Goal: Contribute content

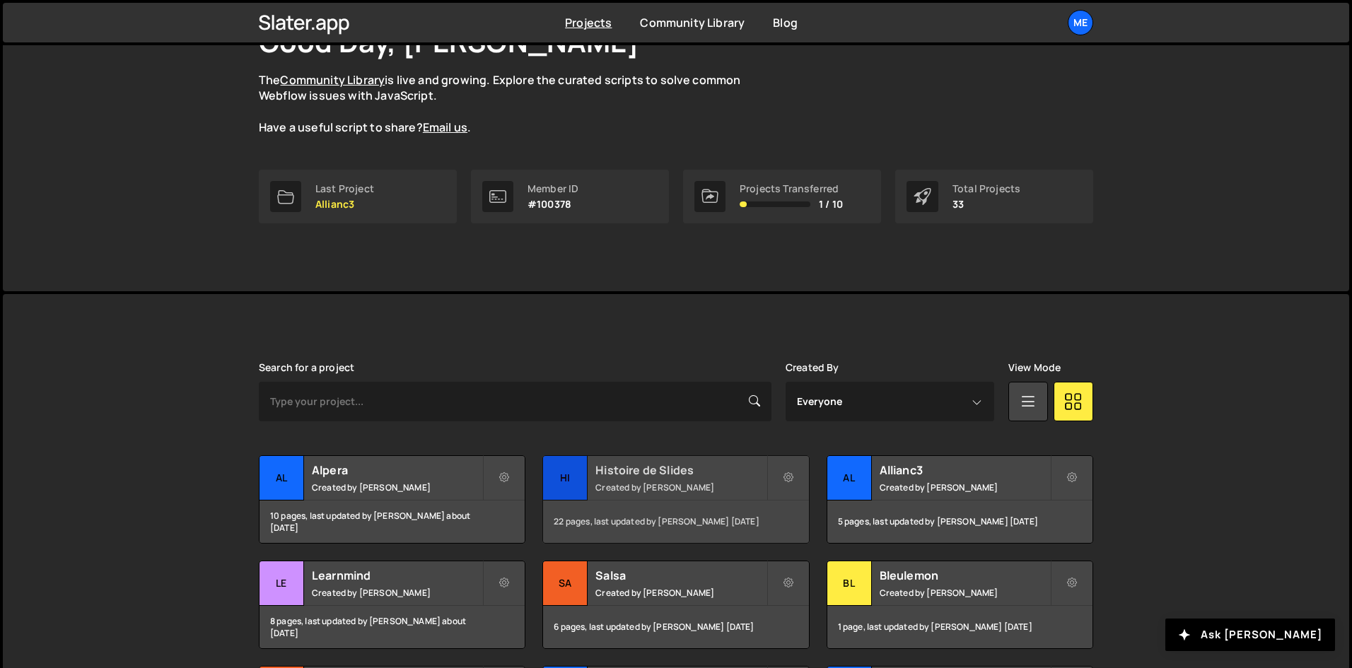
scroll to position [141, 0]
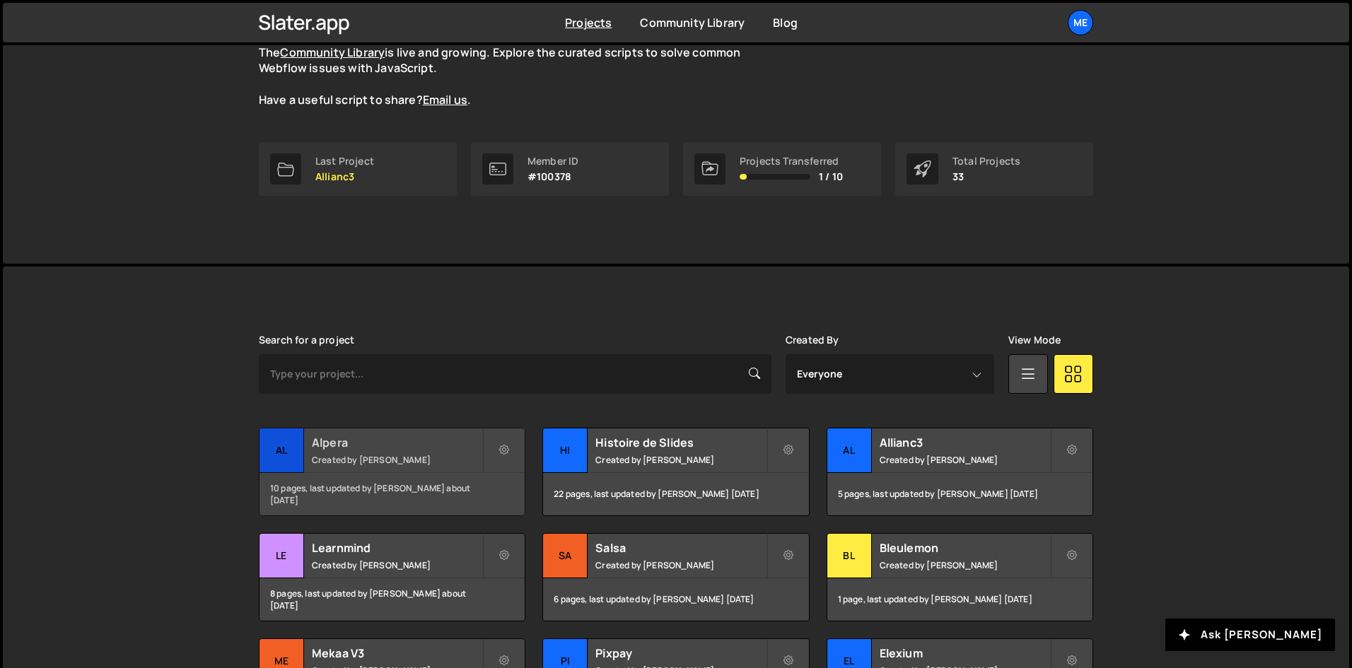
click at [344, 450] on h2 "Alpera" at bounding box center [397, 443] width 170 height 16
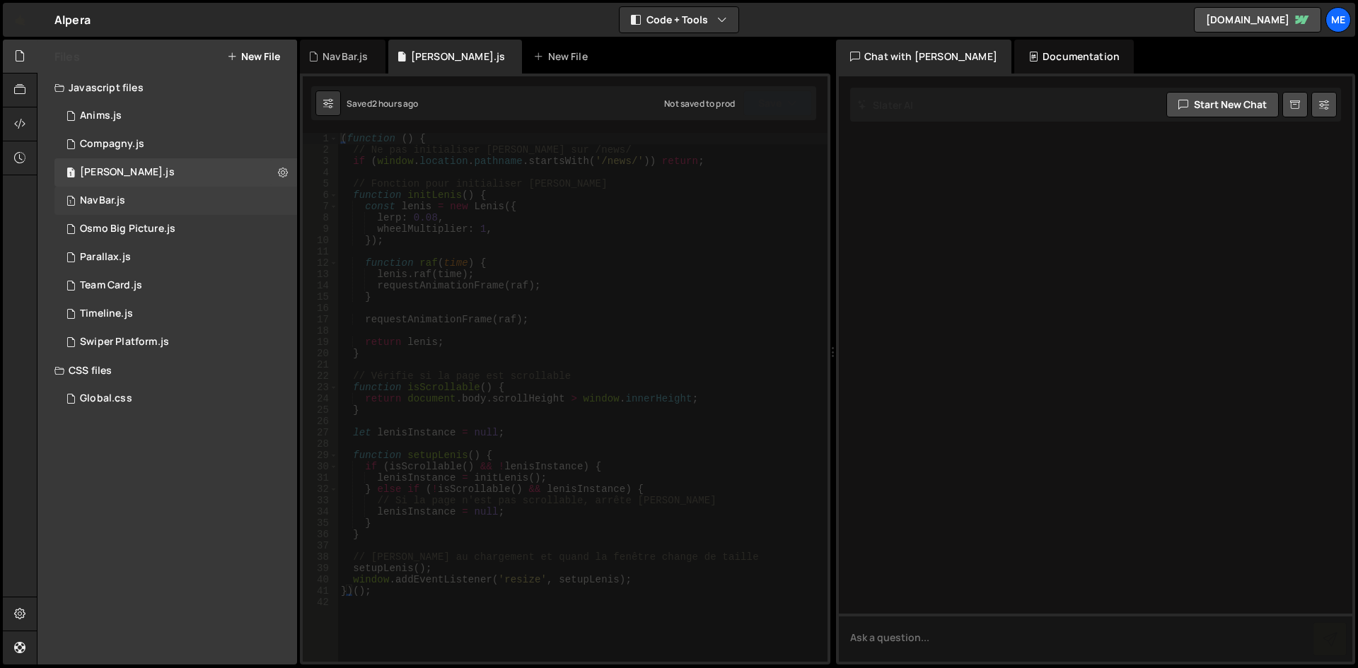
click at [165, 194] on div "1 NavBar.js 0" at bounding box center [175, 201] width 243 height 28
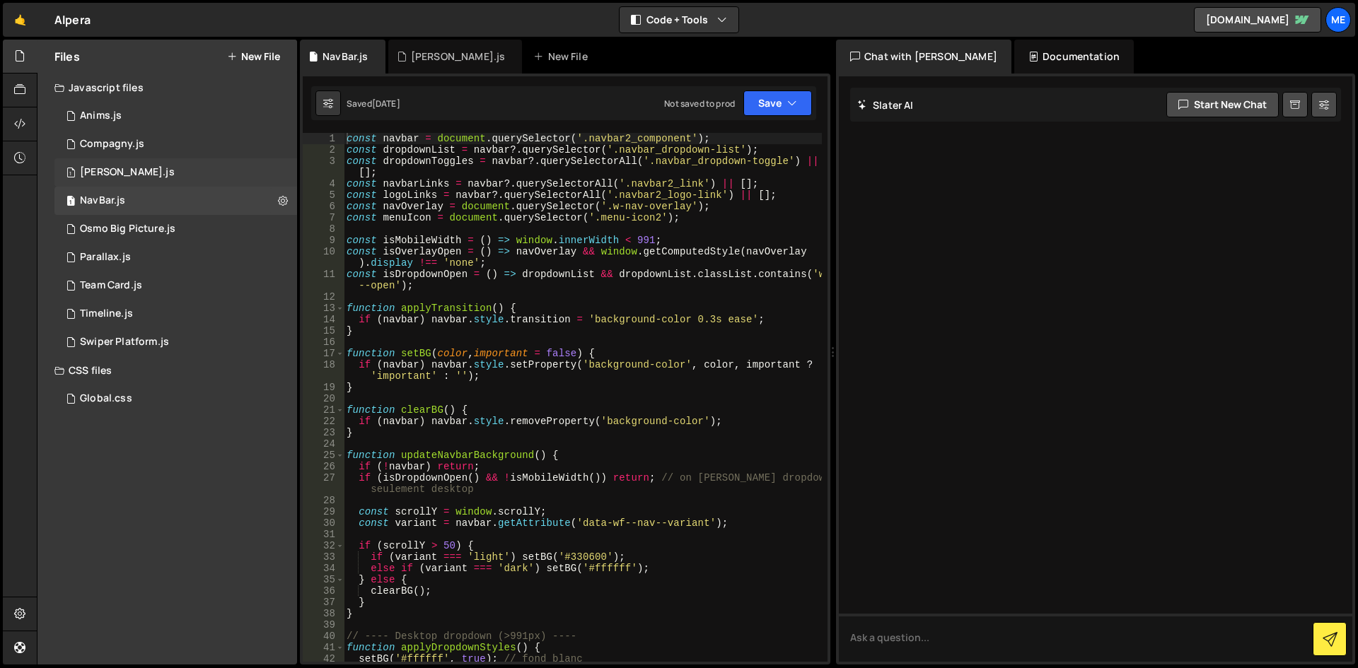
click at [139, 178] on div "1 Lenis.js 0" at bounding box center [175, 172] width 243 height 28
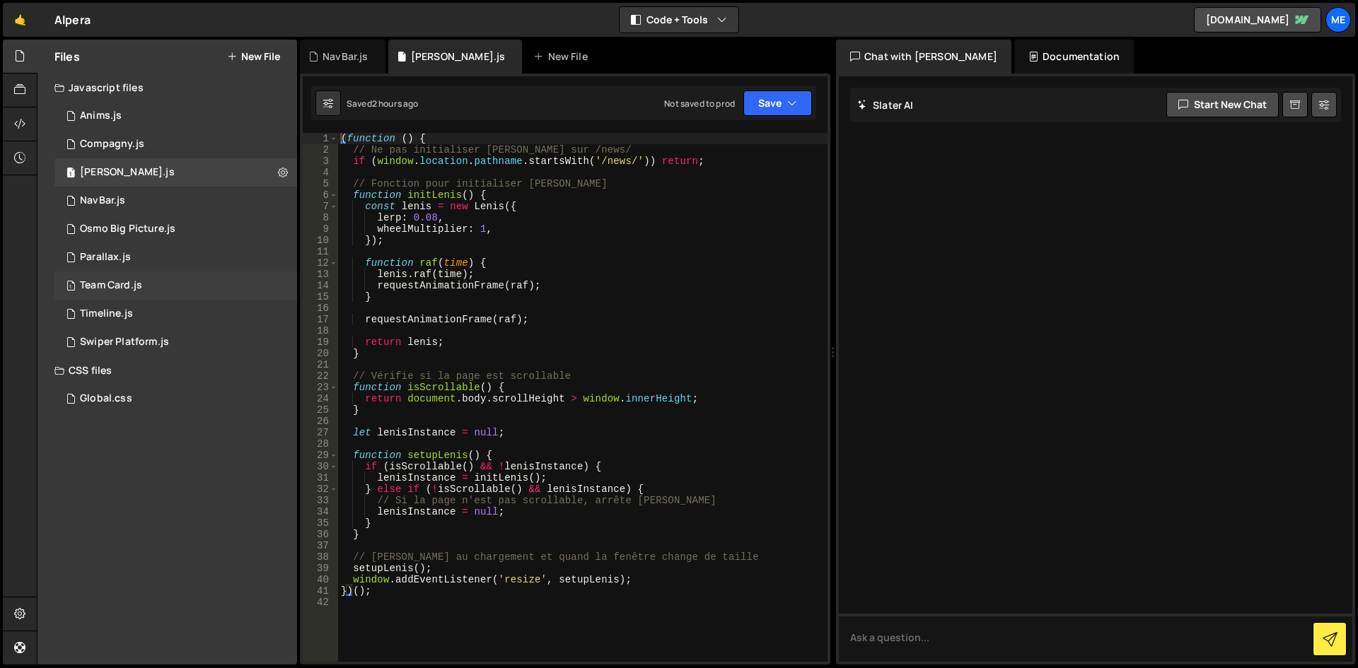
click at [156, 280] on div "1 Team Card.js 0" at bounding box center [175, 286] width 243 height 28
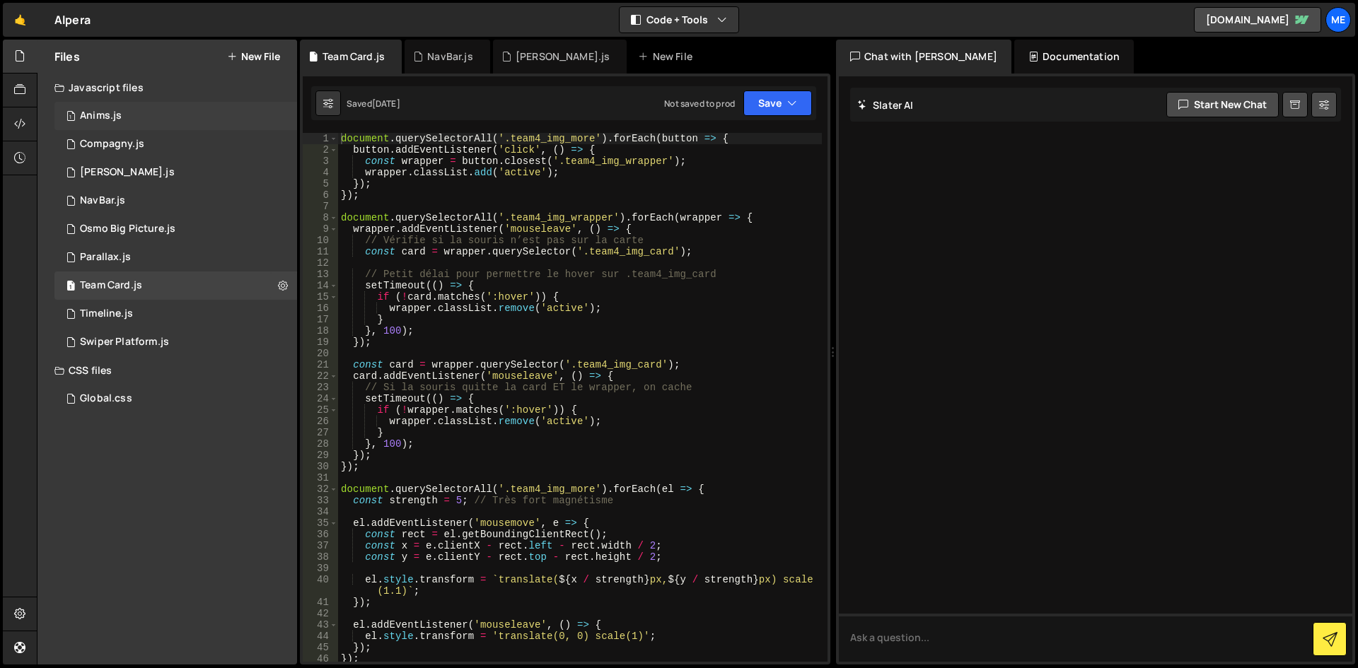
click at [137, 124] on div "1 Anims.js 0" at bounding box center [175, 116] width 243 height 28
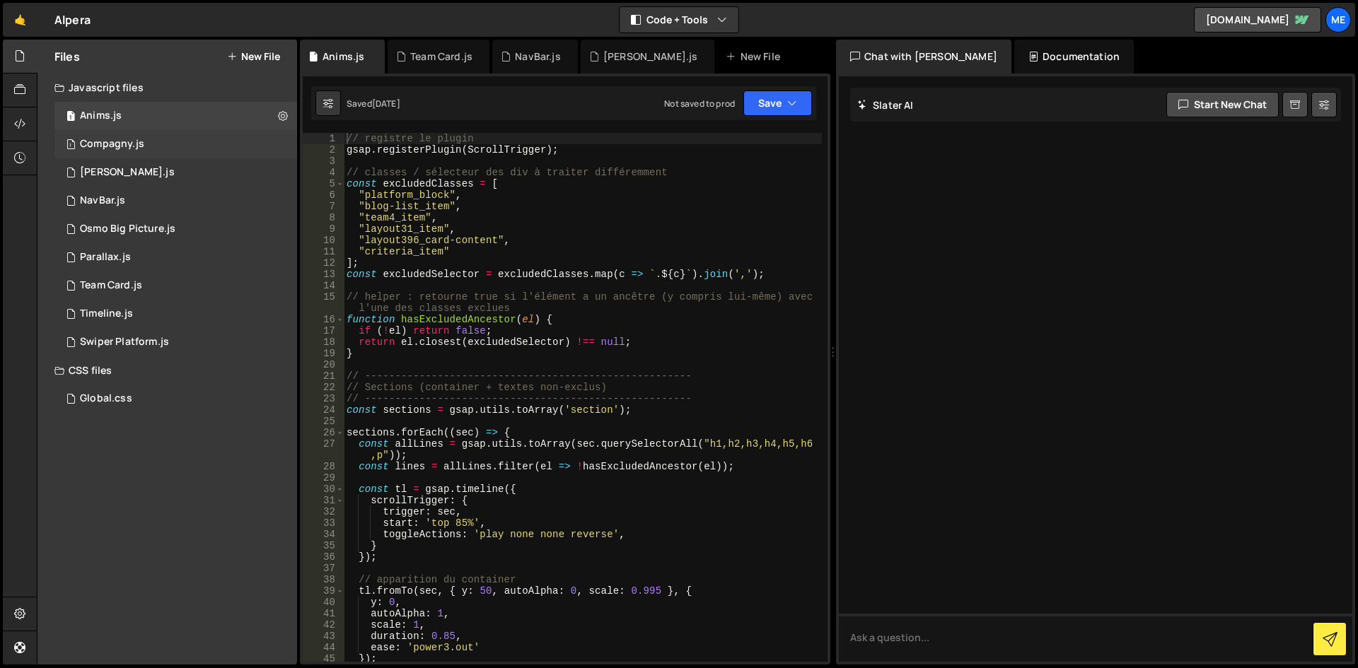
click at [135, 139] on div "Compagny.js" at bounding box center [112, 144] width 64 height 13
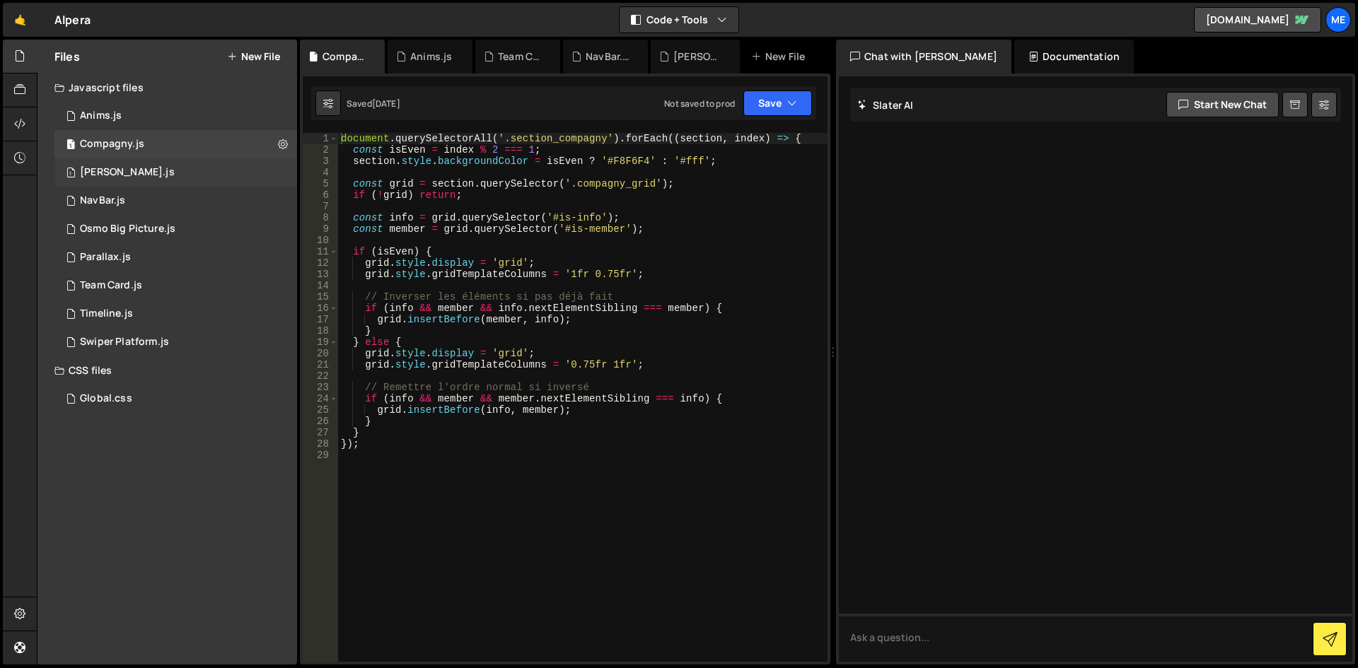
click at [131, 178] on div "1 Lenis.js 0" at bounding box center [175, 172] width 243 height 28
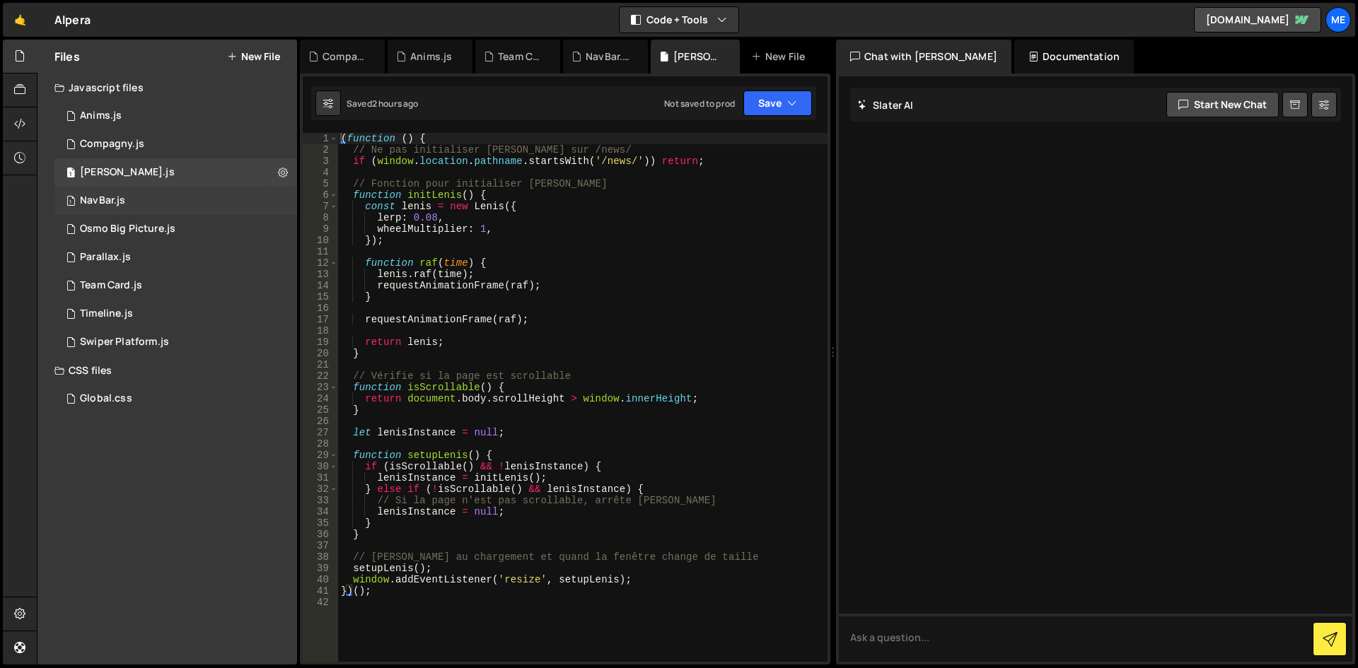
click at [132, 198] on div "1 NavBar.js 0" at bounding box center [175, 201] width 243 height 28
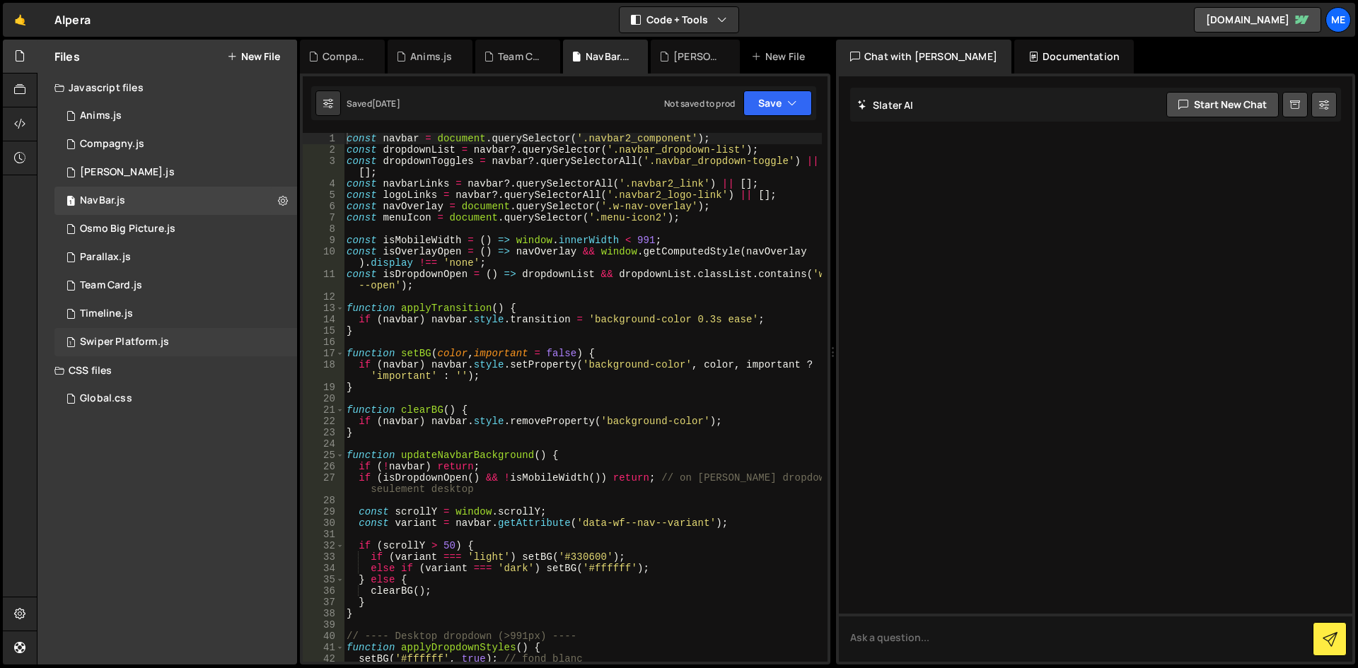
click at [176, 334] on div "1 Swiper Platform.js 0" at bounding box center [175, 342] width 243 height 28
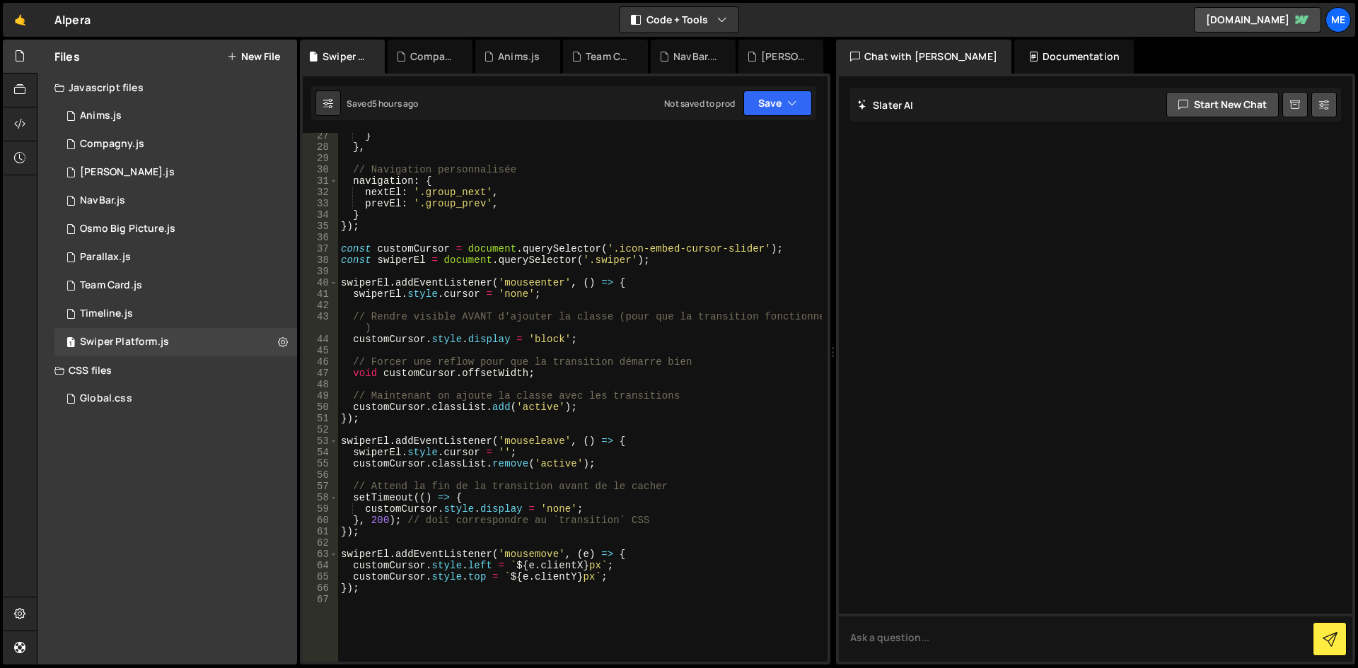
scroll to position [339, 0]
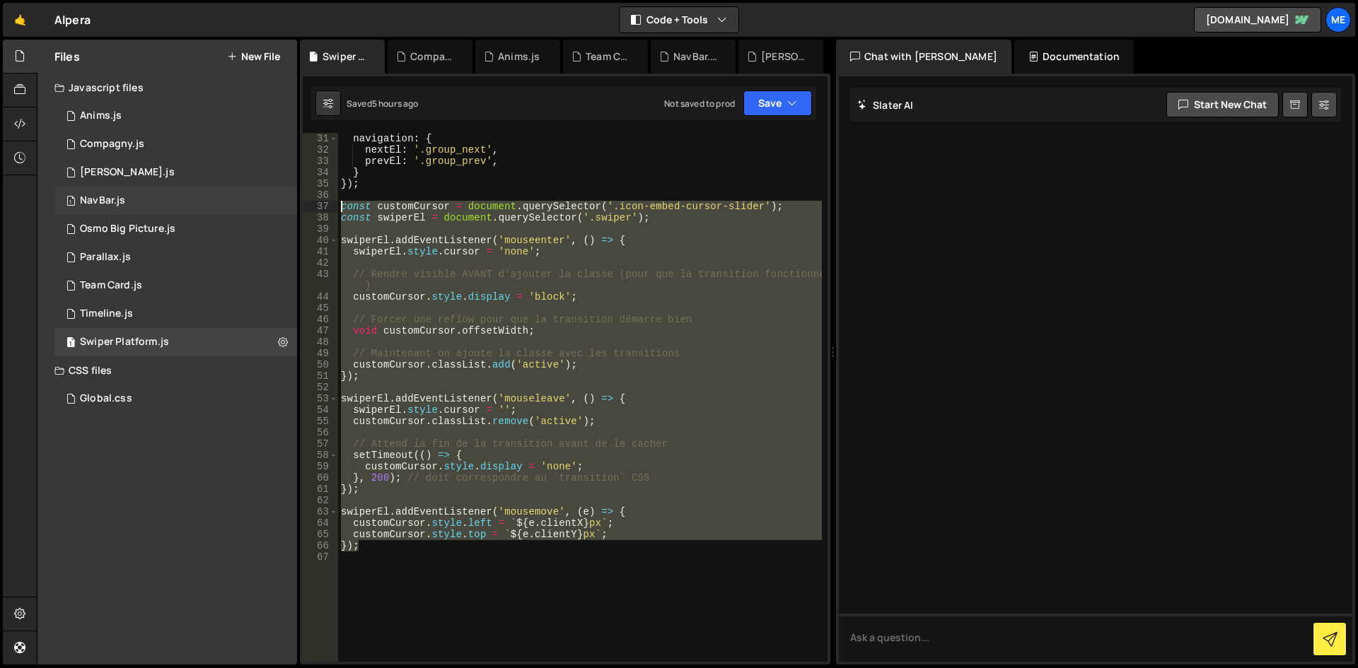
drag, startPoint x: 385, startPoint y: 546, endPoint x: 285, endPoint y: 206, distance: 354.0
click at [285, 206] on div "Files New File Javascript files 1 Anims.js 0 1 Compagny.js 0 1 Lenis.js 0 1 1 1…" at bounding box center [697, 353] width 1321 height 626
type textarea "const customCursor = document.querySelector('.icon-embed-cursor-slider'); const…"
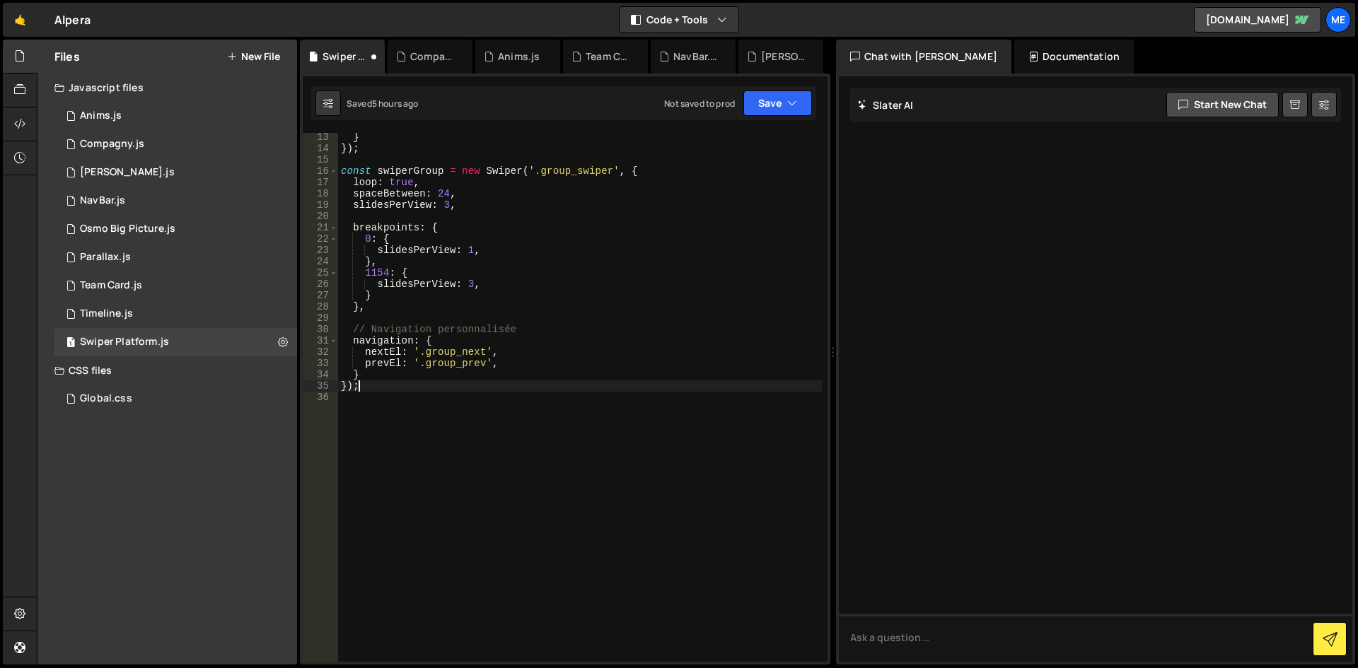
scroll to position [0, 0]
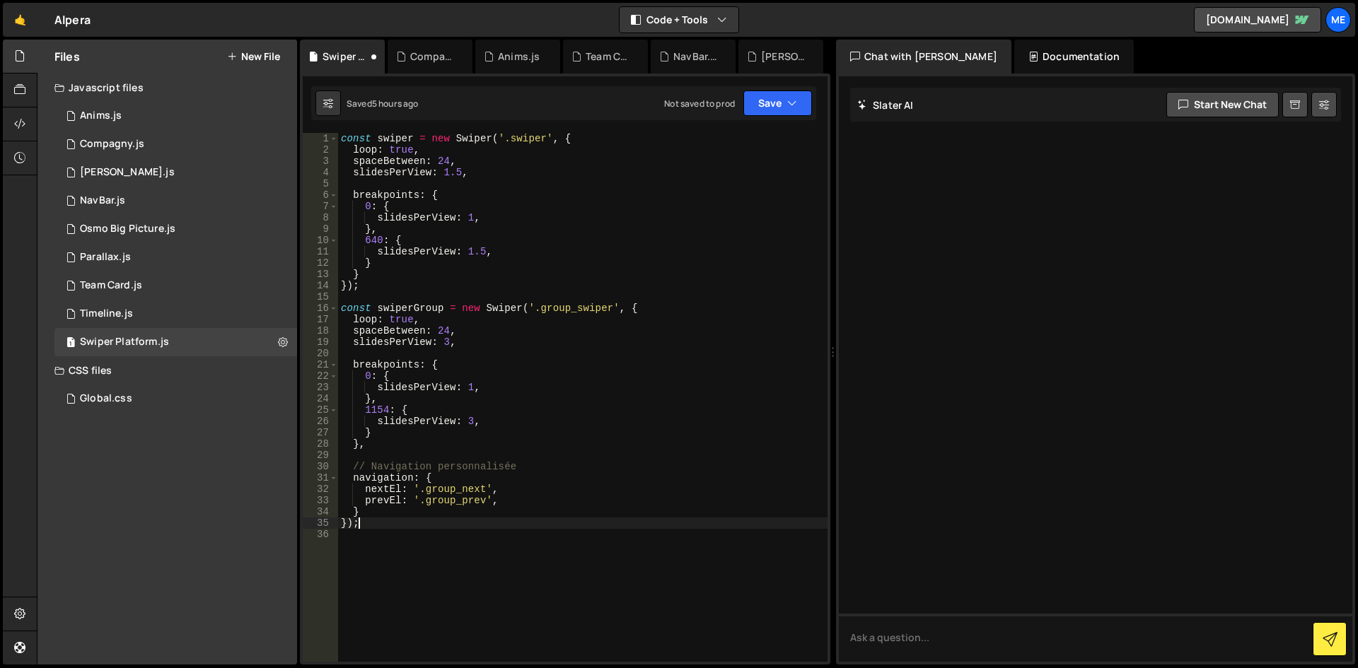
click at [575, 304] on div "const swiper = new Swiper ( '.swiper' , { loop : true , spaceBetween : 24 , sli…" at bounding box center [582, 409] width 489 height 552
click at [601, 276] on div "const swiper = new Swiper ( '.swiper' , { loop : true , spaceBetween : 24 , sli…" at bounding box center [582, 409] width 489 height 552
click at [535, 495] on div "const swiper = new Swiper ( '.swiper' , { loop : true , spaceBetween : 24 , sli…" at bounding box center [582, 409] width 489 height 552
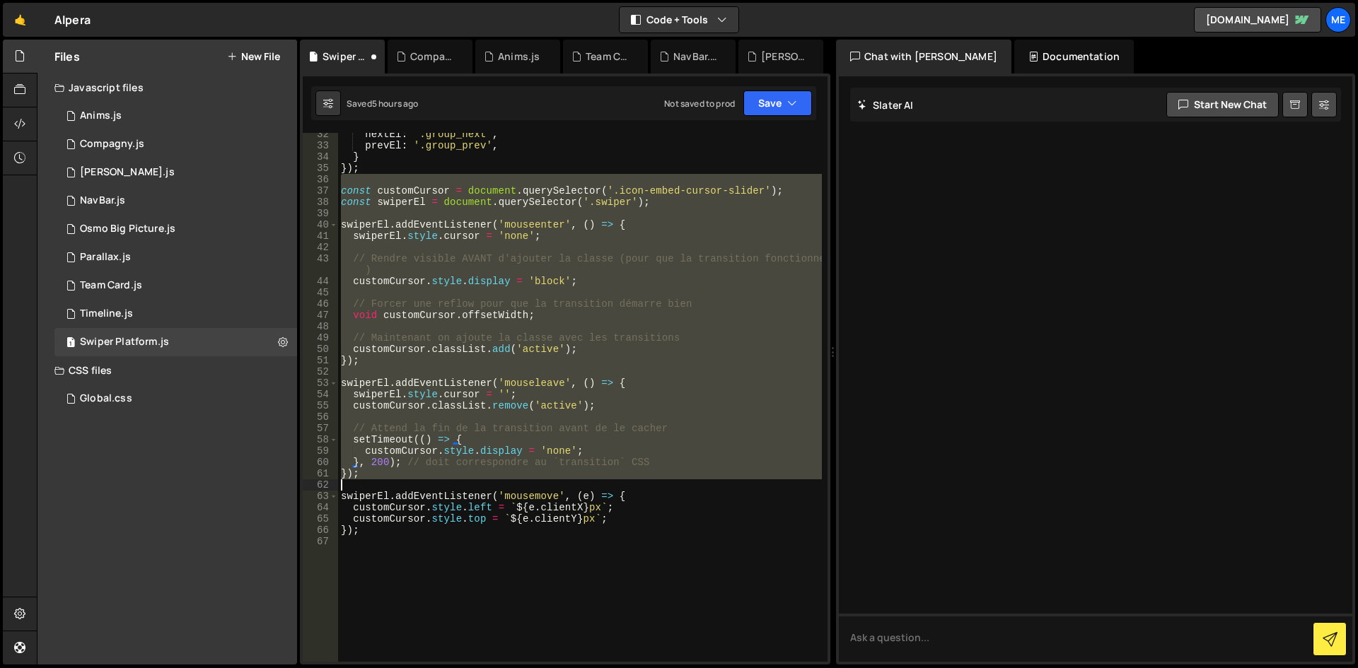
scroll to position [355, 0]
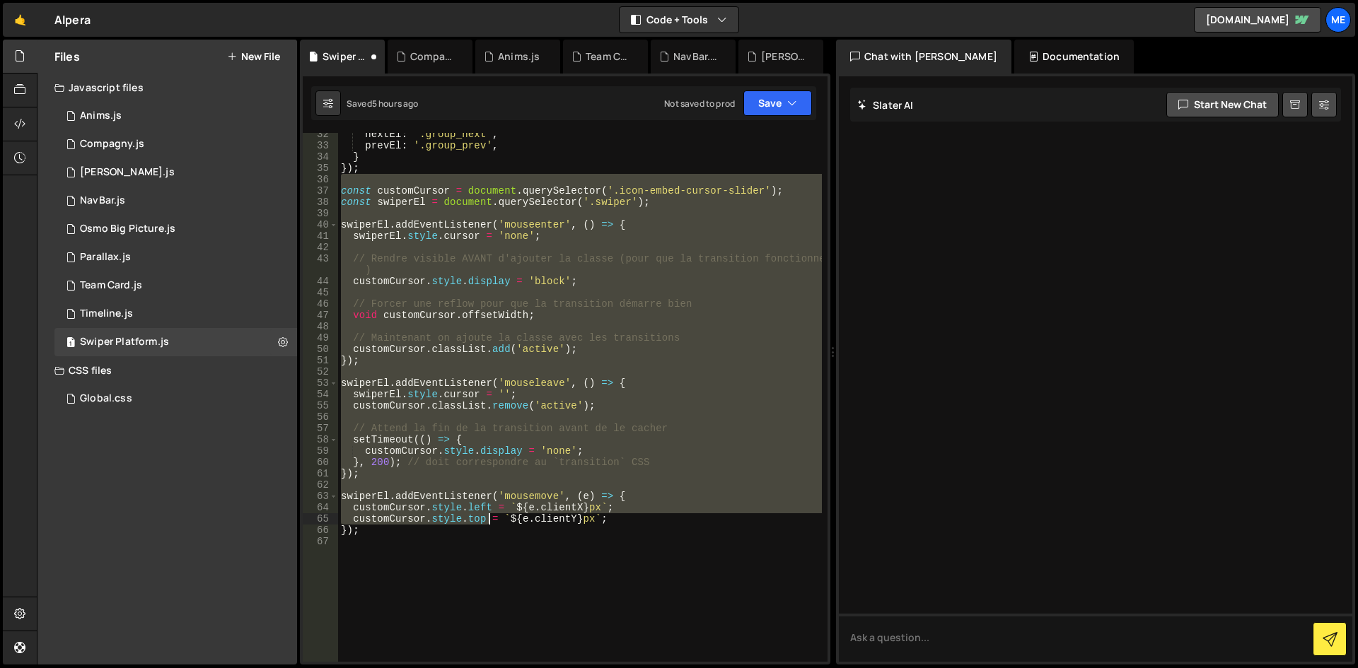
drag, startPoint x: 342, startPoint y: 354, endPoint x: 487, endPoint y: 527, distance: 225.8
click at [487, 527] on div "nextEl : '.group_next' , prevEl : '.group_prev' , } }) ; const customCursor = d…" at bounding box center [580, 405] width 484 height 552
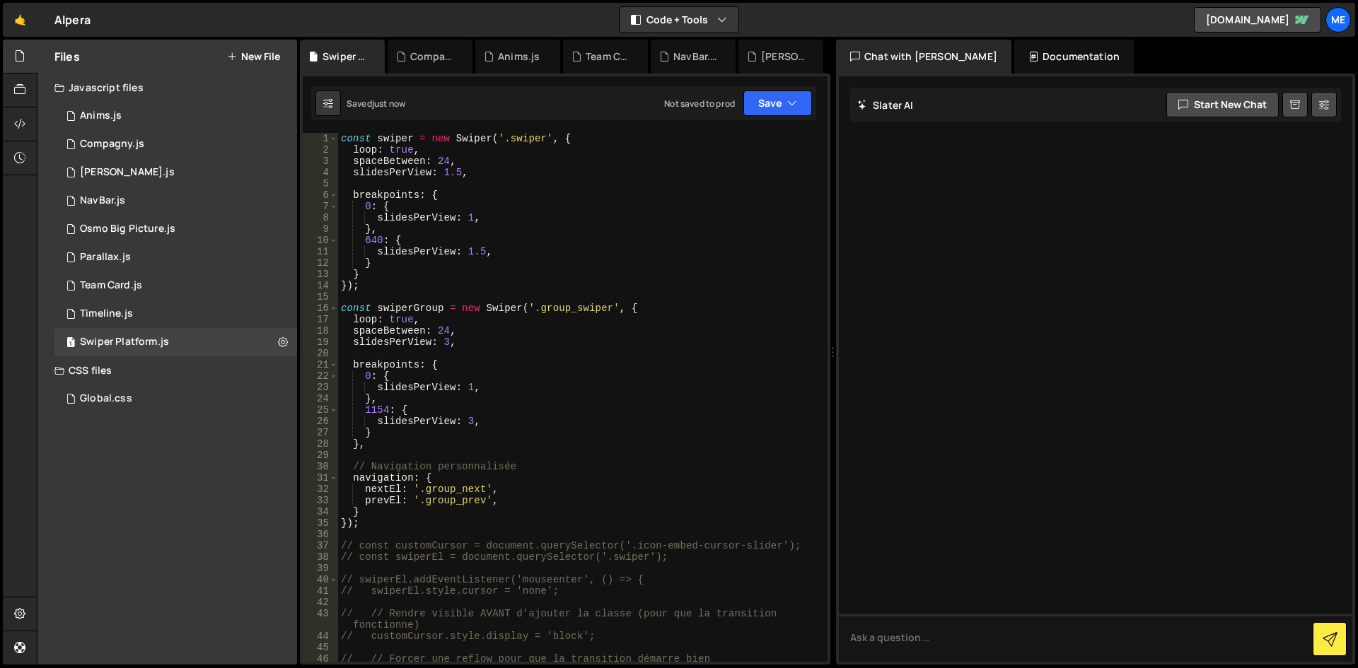
scroll to position [0, 0]
click at [387, 510] on div "const swiper = new Swiper ( '.swiper' , { loop : true , spaceBetween : 24 , sli…" at bounding box center [580, 409] width 484 height 552
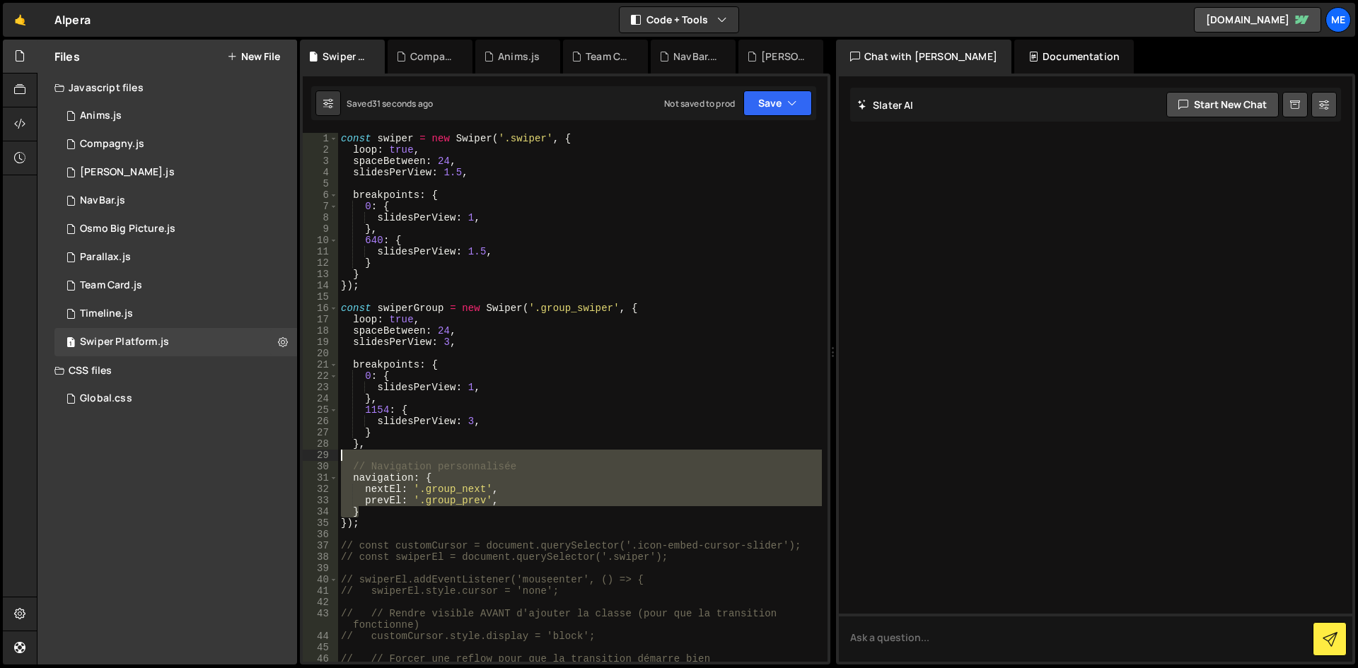
drag, startPoint x: 366, startPoint y: 503, endPoint x: 289, endPoint y: 459, distance: 89.3
click at [289, 459] on div "Files New File Javascript files 1 Anims.js 0 1 Compagny.js 0 1 Lenis.js 0 1 1 1…" at bounding box center [697, 353] width 1321 height 626
type textarea "// Navigation personnalisée"
click at [400, 296] on div "const swiper = new Swiper ( '.swiper' , { loop : true , spaceBetween : 24 , sli…" at bounding box center [580, 409] width 484 height 552
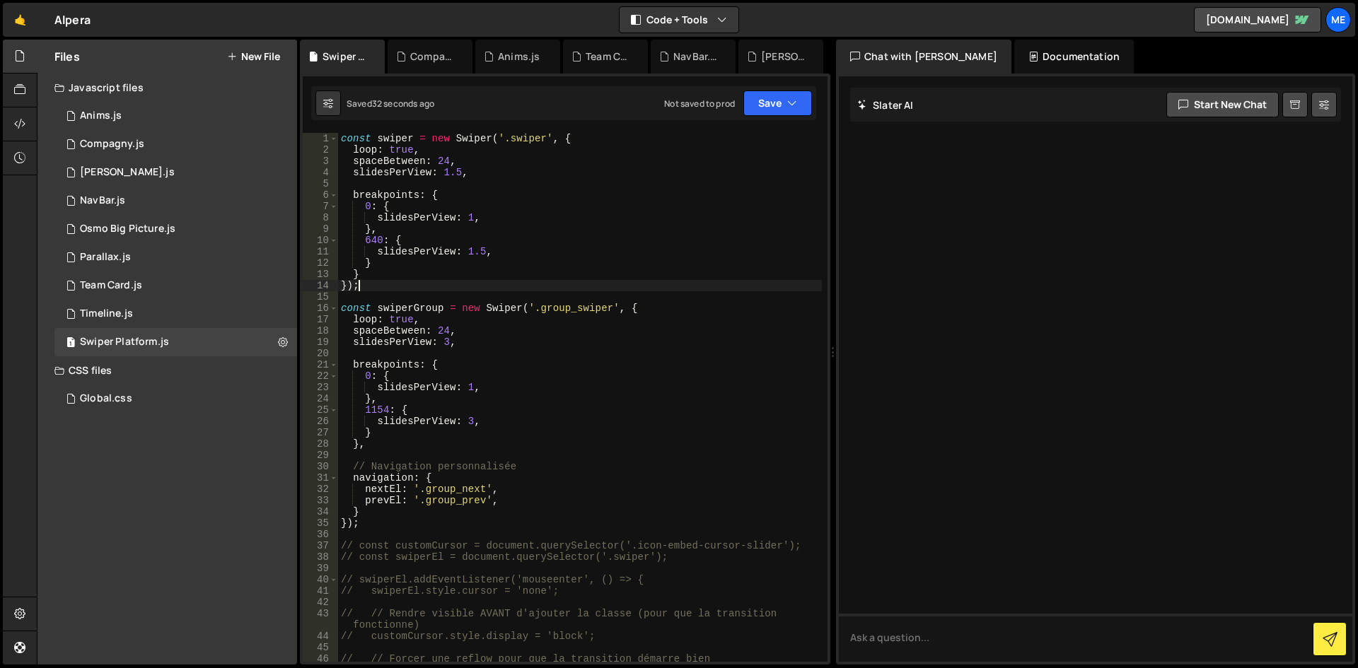
click at [403, 280] on div "const swiper = new Swiper ( '.swiper' , { loop : true , spaceBetween : 24 , sli…" at bounding box center [580, 409] width 484 height 552
click at [397, 274] on div "const swiper = new Swiper ( '.swiper' , { loop : true , spaceBetween : 24 , sli…" at bounding box center [580, 409] width 484 height 552
type textarea "}"
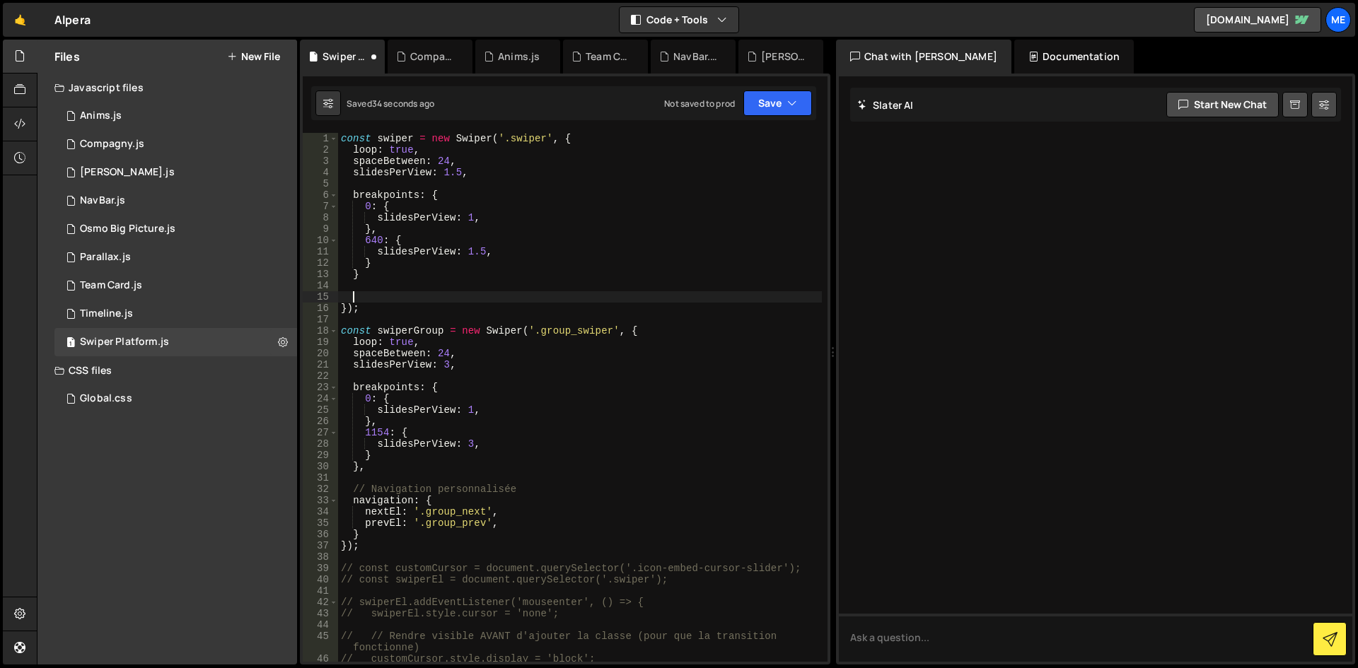
paste textarea "}"
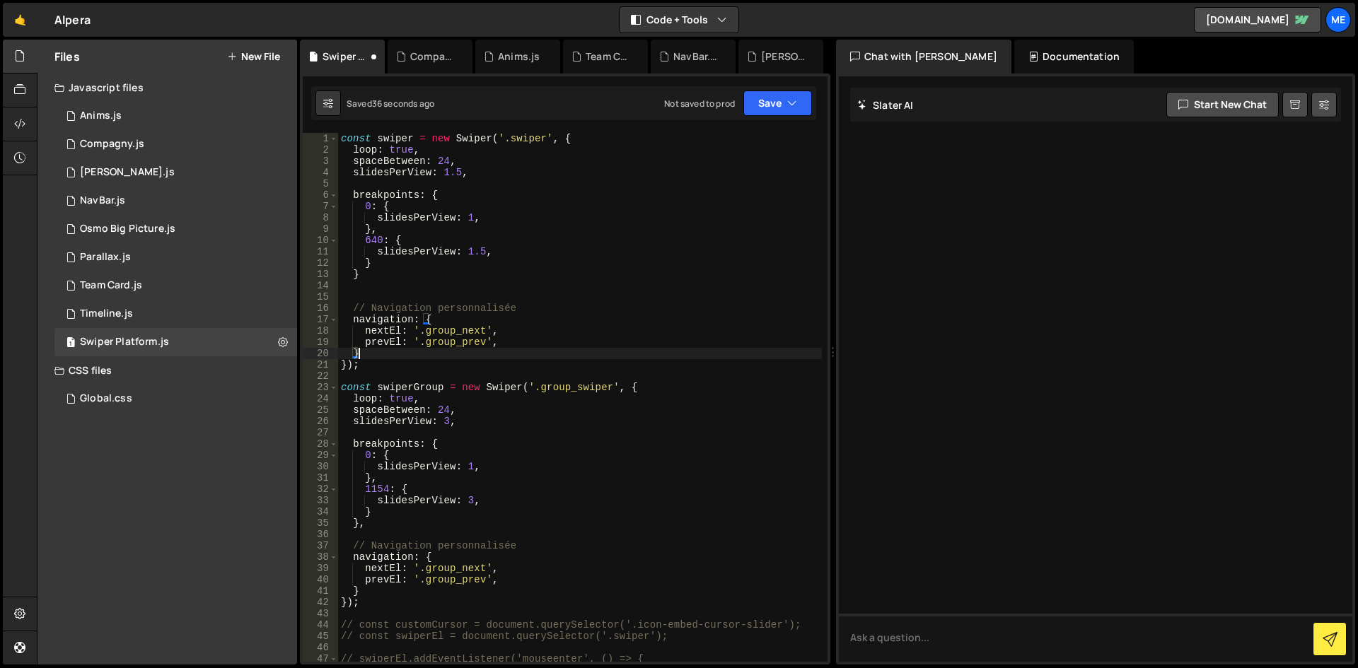
click at [487, 327] on div "const swiper = new Swiper ( '.swiper' , { loop : true , spaceBetween : 24 , sli…" at bounding box center [580, 409] width 484 height 552
click at [480, 333] on div "const swiper = new Swiper ( '.swiper' , { loop : true , spaceBetween : 24 , sli…" at bounding box center [580, 397] width 484 height 529
drag, startPoint x: 482, startPoint y: 332, endPoint x: 424, endPoint y: 333, distance: 58.0
click at [424, 333] on div "const swiper = new Swiper ( '.swiper' , { loop : true , spaceBetween : 24 , sli…" at bounding box center [580, 409] width 484 height 552
paste textarea "arrow-prev-platform"
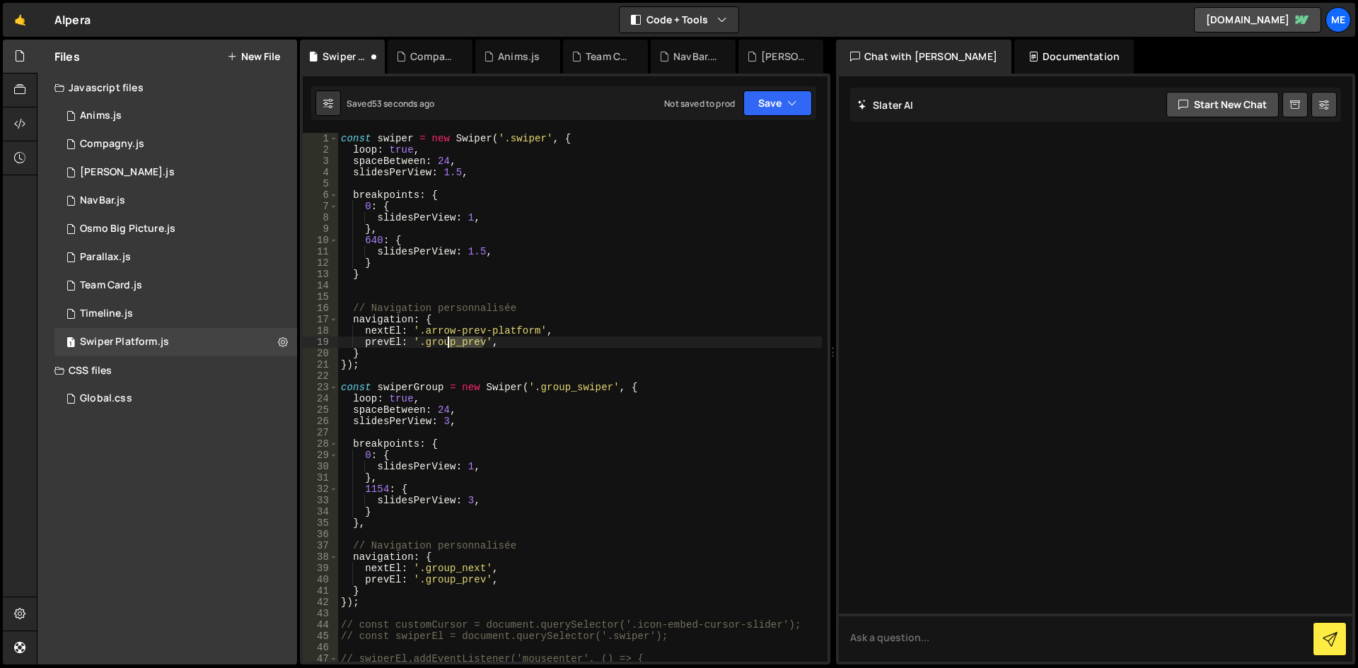
drag, startPoint x: 484, startPoint y: 343, endPoint x: 426, endPoint y: 345, distance: 57.3
click at [427, 345] on div "const swiper = new Swiper ( '.swiper' , { loop : true , spaceBetween : 24 , sli…" at bounding box center [580, 409] width 484 height 552
paste textarea "arrow-prev-platform"
drag, startPoint x: 537, startPoint y: 341, endPoint x: 595, endPoint y: 344, distance: 58.1
click at [595, 344] on div "const swiper = new Swiper ( '.swiper' , { loop : true , spaceBetween : 24 , sli…" at bounding box center [580, 409] width 484 height 552
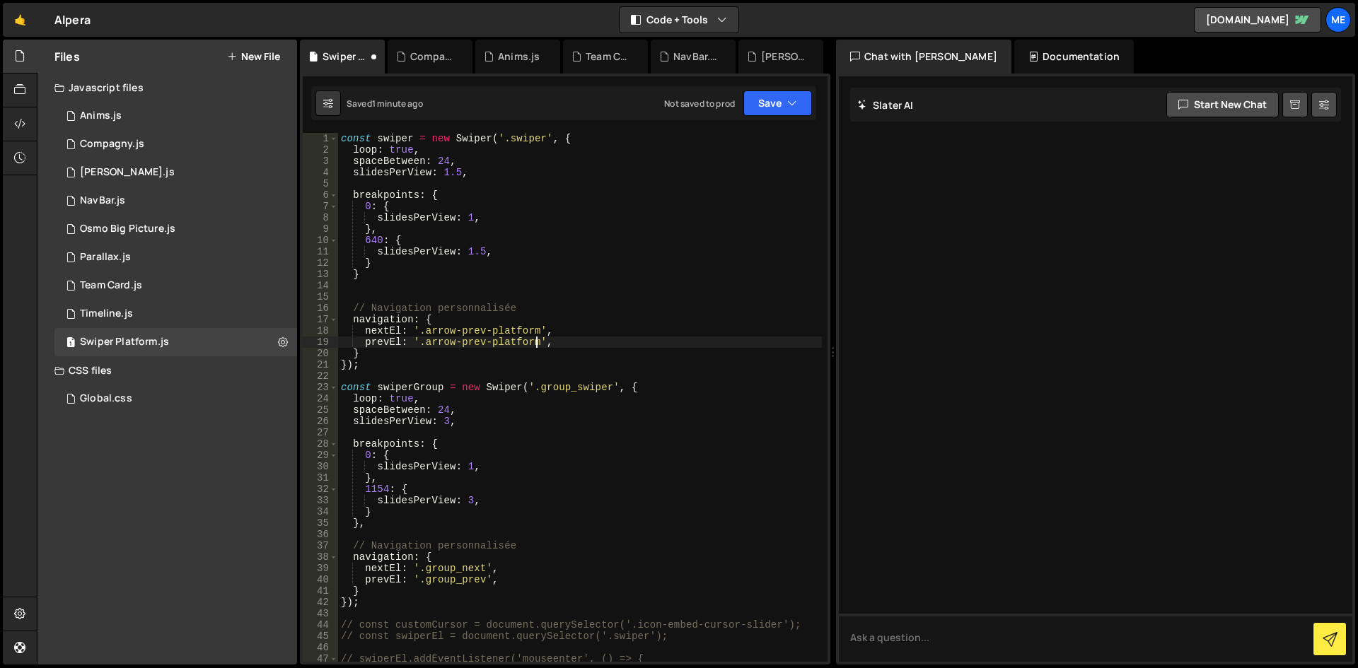
click at [475, 327] on div "const swiper = new Swiper ( '.swiper' , { loop : true , spaceBetween : 24 , sli…" at bounding box center [580, 409] width 484 height 552
click at [530, 354] on div "const swiper = new Swiper ( '.swiper' , { loop : true , spaceBetween : 24 , sli…" at bounding box center [580, 409] width 484 height 552
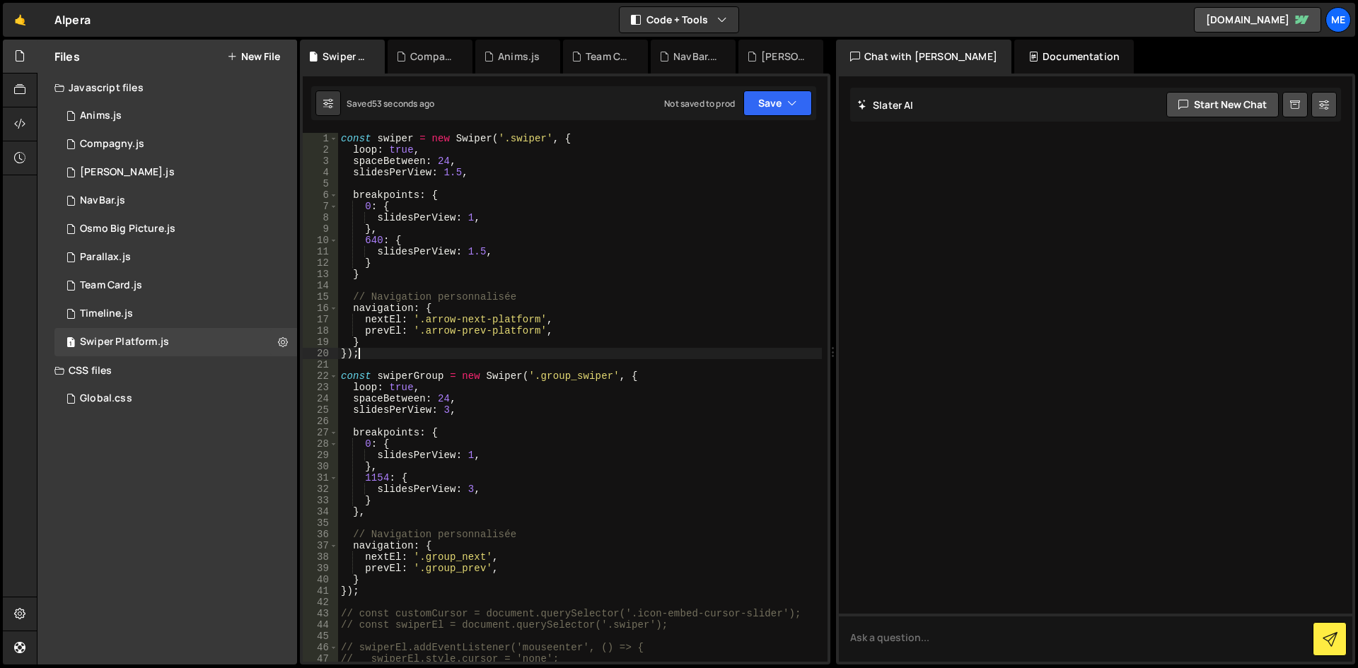
click at [407, 293] on div "const swiper = new Swiper ( '.swiper' , { loop : true , spaceBetween : 24 , sli…" at bounding box center [580, 409] width 484 height 552
type textarea "// Navigation personnalisée"
click at [407, 286] on div "const swiper = new Swiper ( '.swiper' , { loop : true , spaceBetween : 24 , sli…" at bounding box center [580, 409] width 484 height 552
click at [360, 342] on div "const swiper = new Swiper ( '.swiper' , { loop : true , spaceBetween : 24 , sli…" at bounding box center [580, 409] width 484 height 552
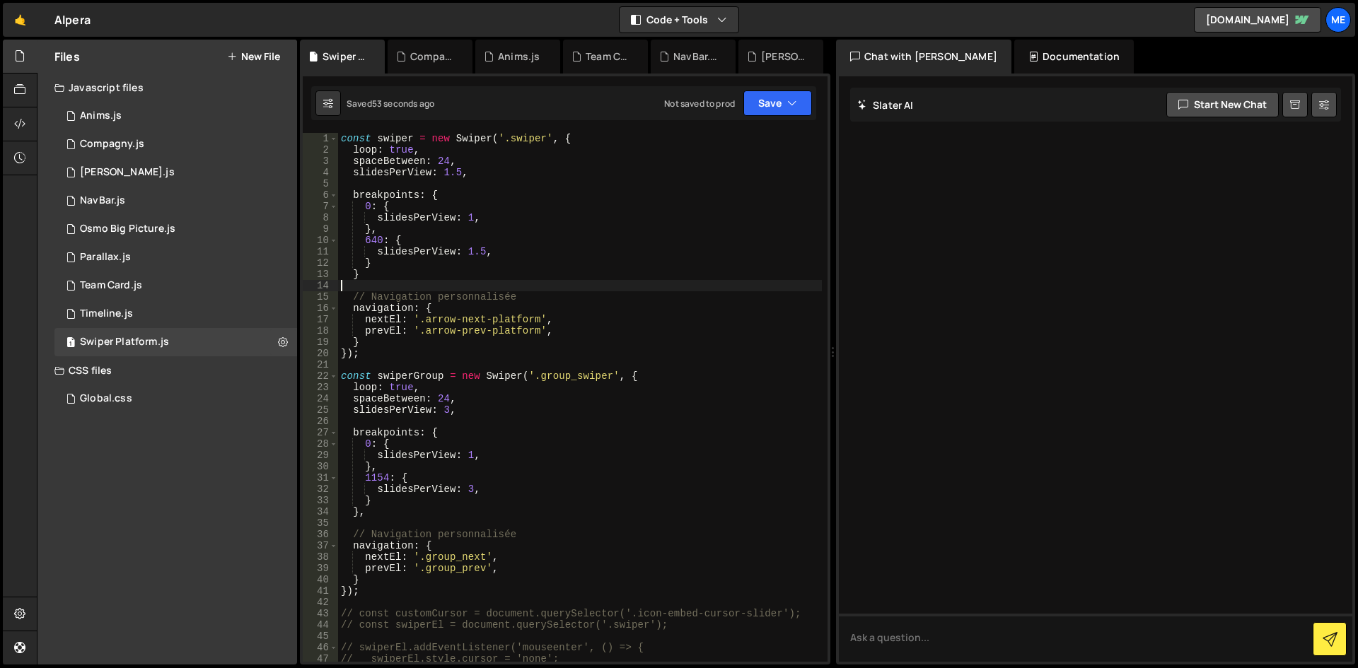
type textarea "}"
click at [434, 519] on div "const swiper = new Swiper ( '.swiper' , { loop : true , spaceBetween : 24 , sli…" at bounding box center [580, 409] width 484 height 552
click at [366, 279] on div "const swiper = new Swiper ( '.swiper' , { loop : true , spaceBetween : 24 , sli…" at bounding box center [580, 409] width 484 height 552
type textarea "},"
